Goal: Find specific page/section: Find specific page/section

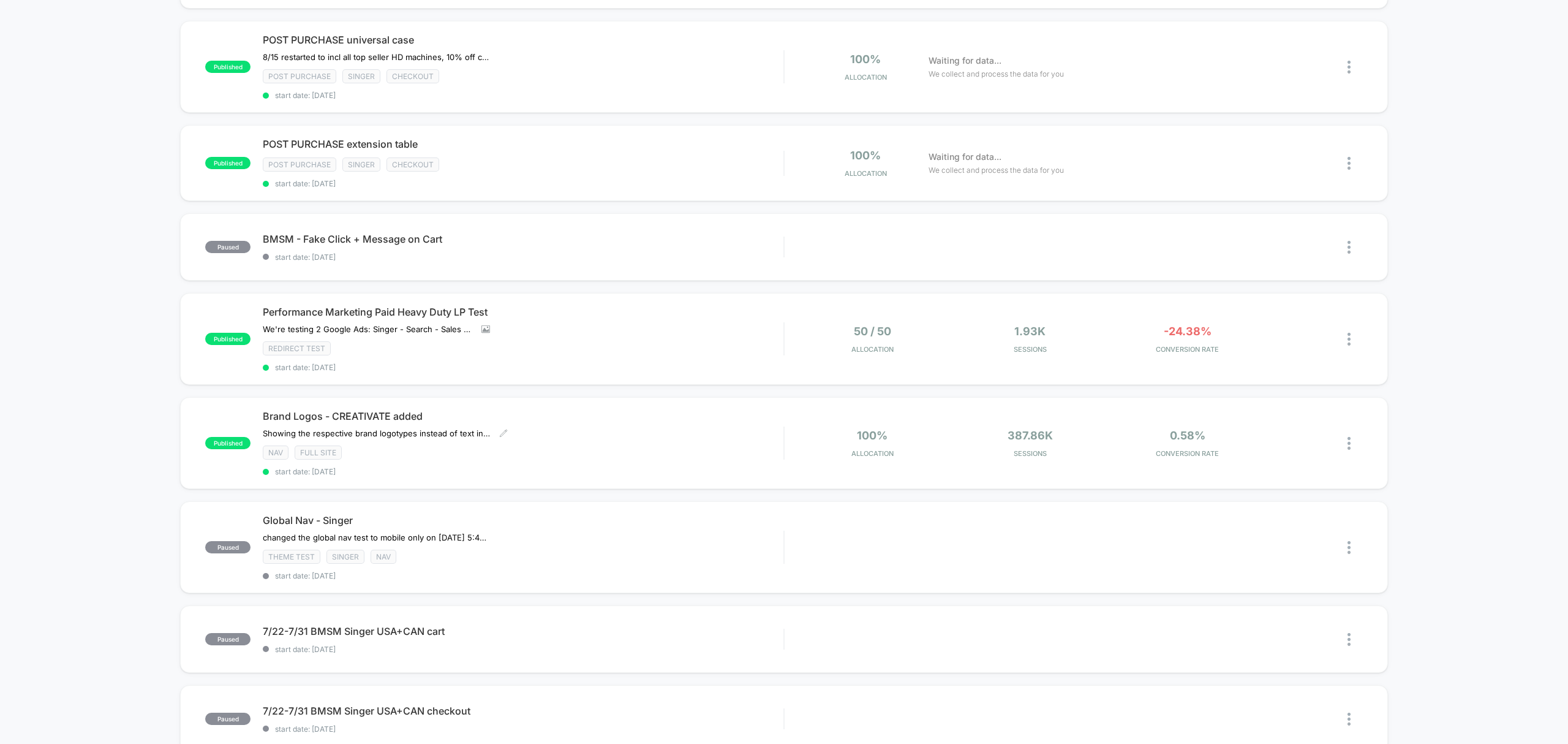
scroll to position [272, 0]
click at [602, 350] on div "Redirect Test" at bounding box center [523, 352] width 521 height 14
